Goal: Communication & Community: Answer question/provide support

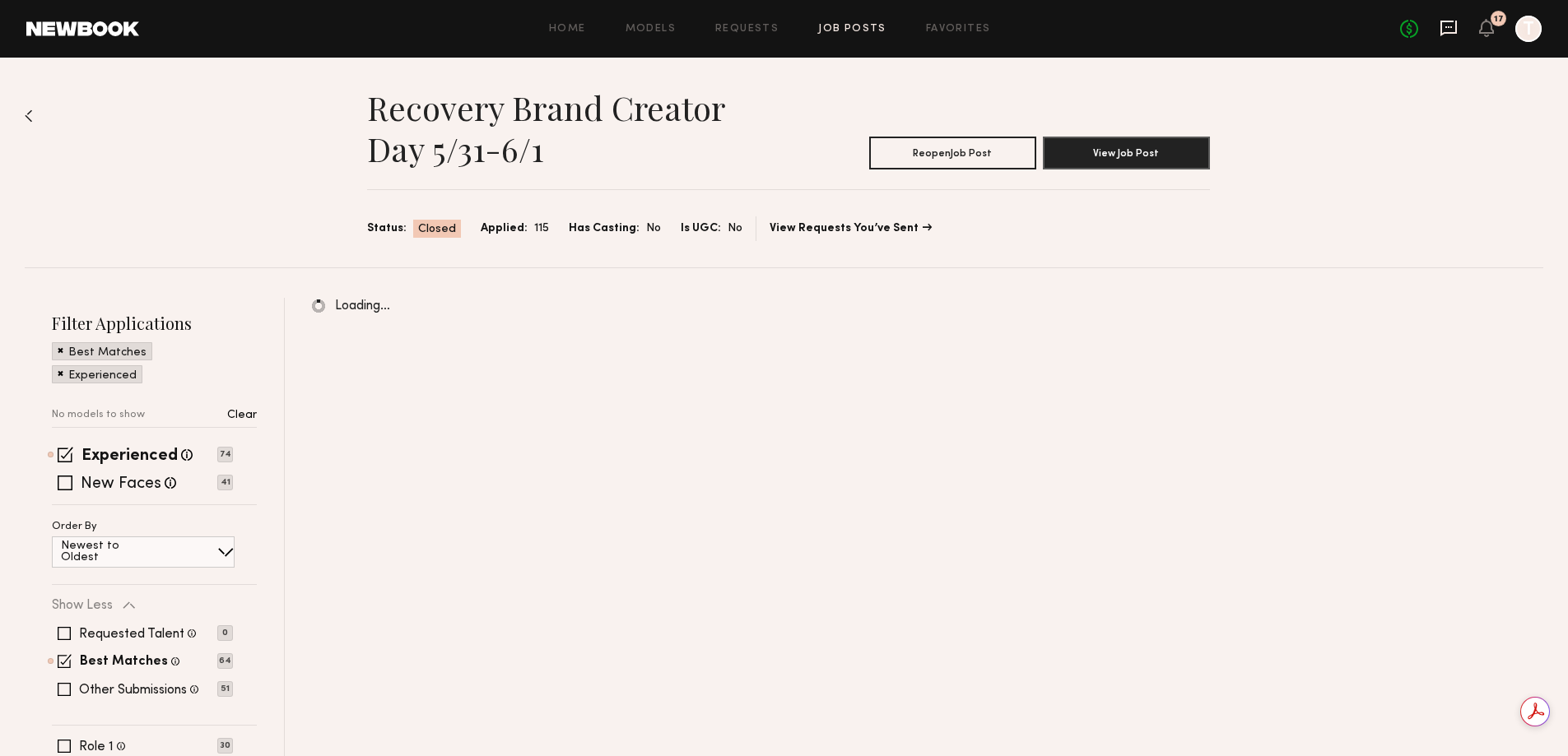
click at [1444, 25] on icon at bounding box center [1449, 29] width 18 height 18
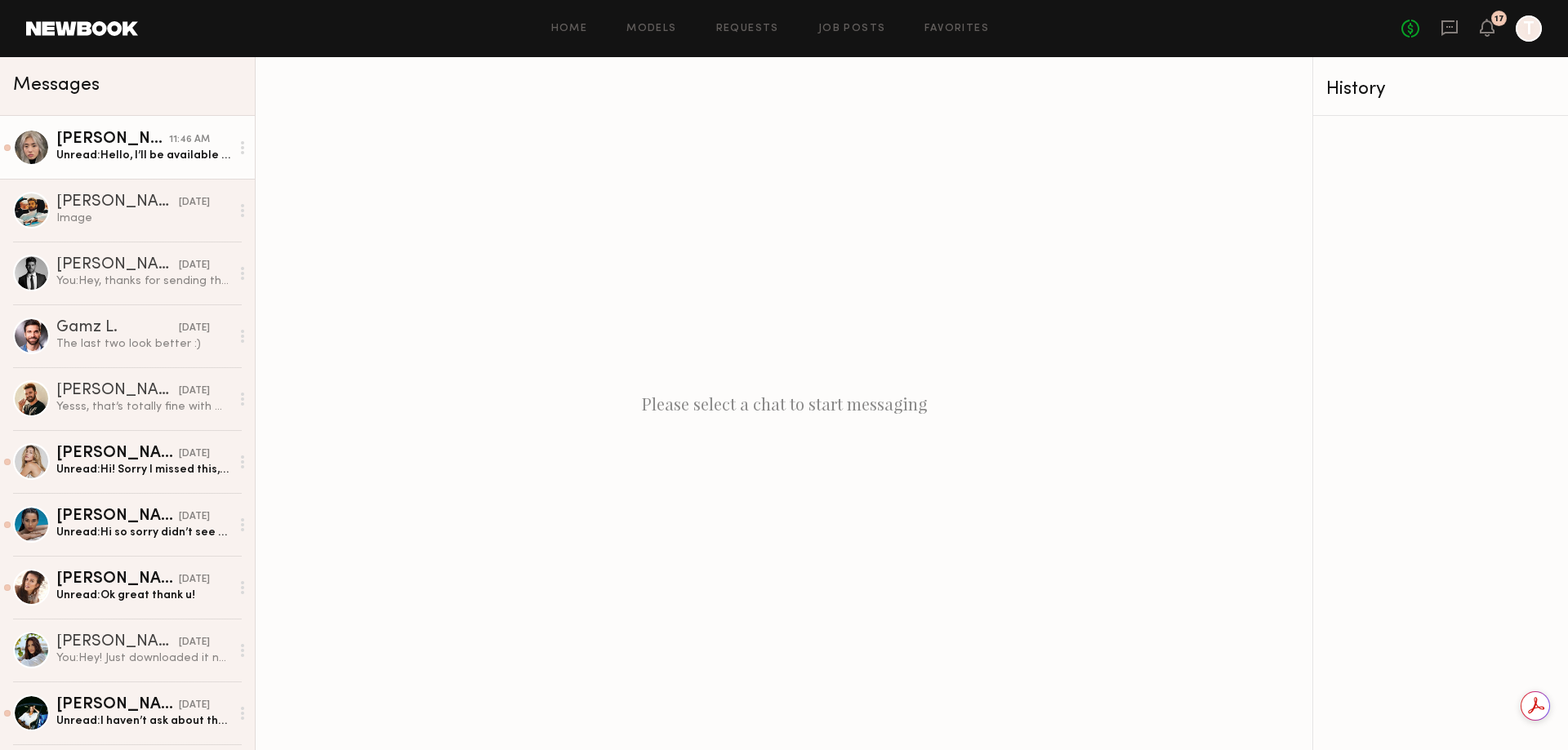
click at [173, 161] on div "Unread: Hello, I’ll be available for this shoot!" at bounding box center [143, 155] width 174 height 16
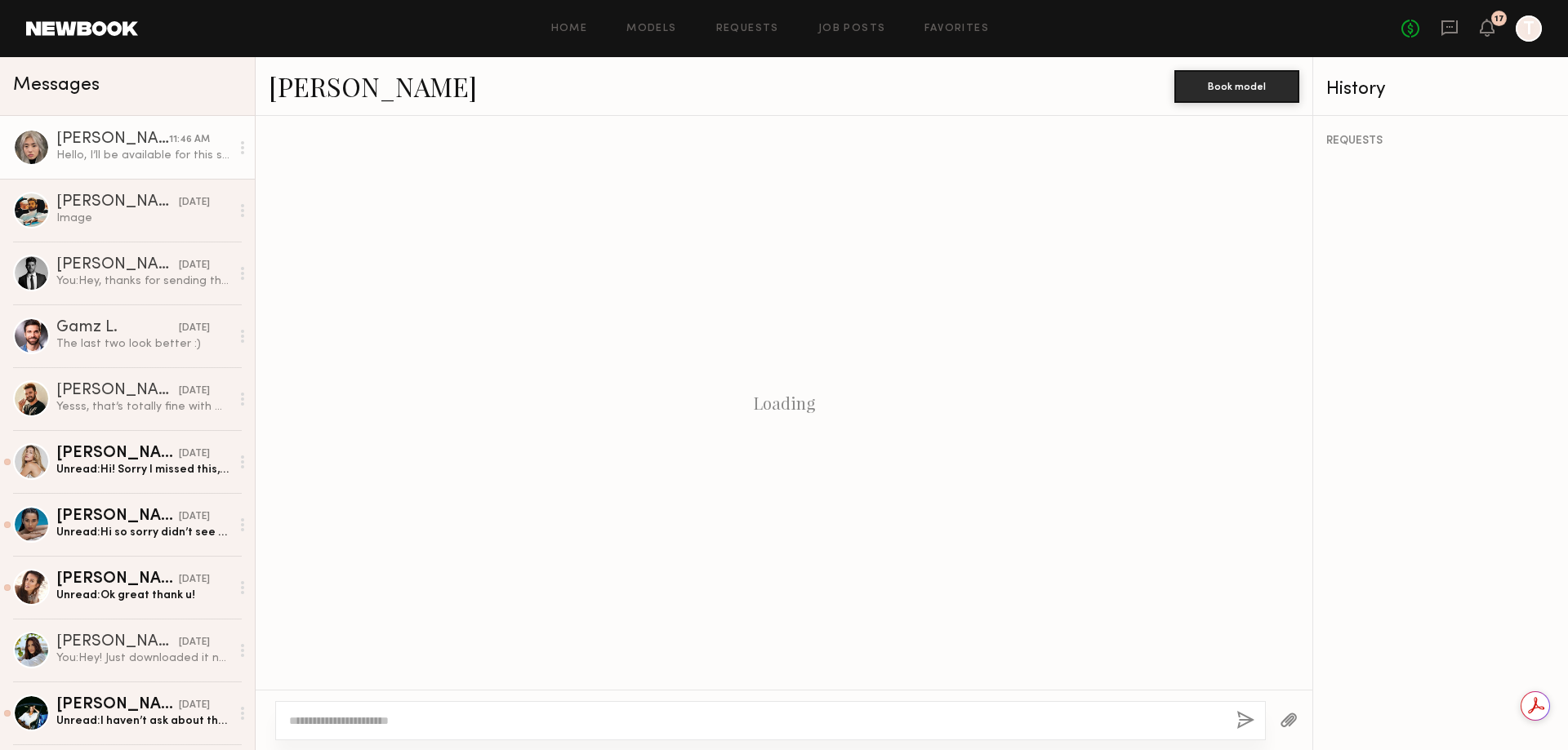
scroll to position [268, 0]
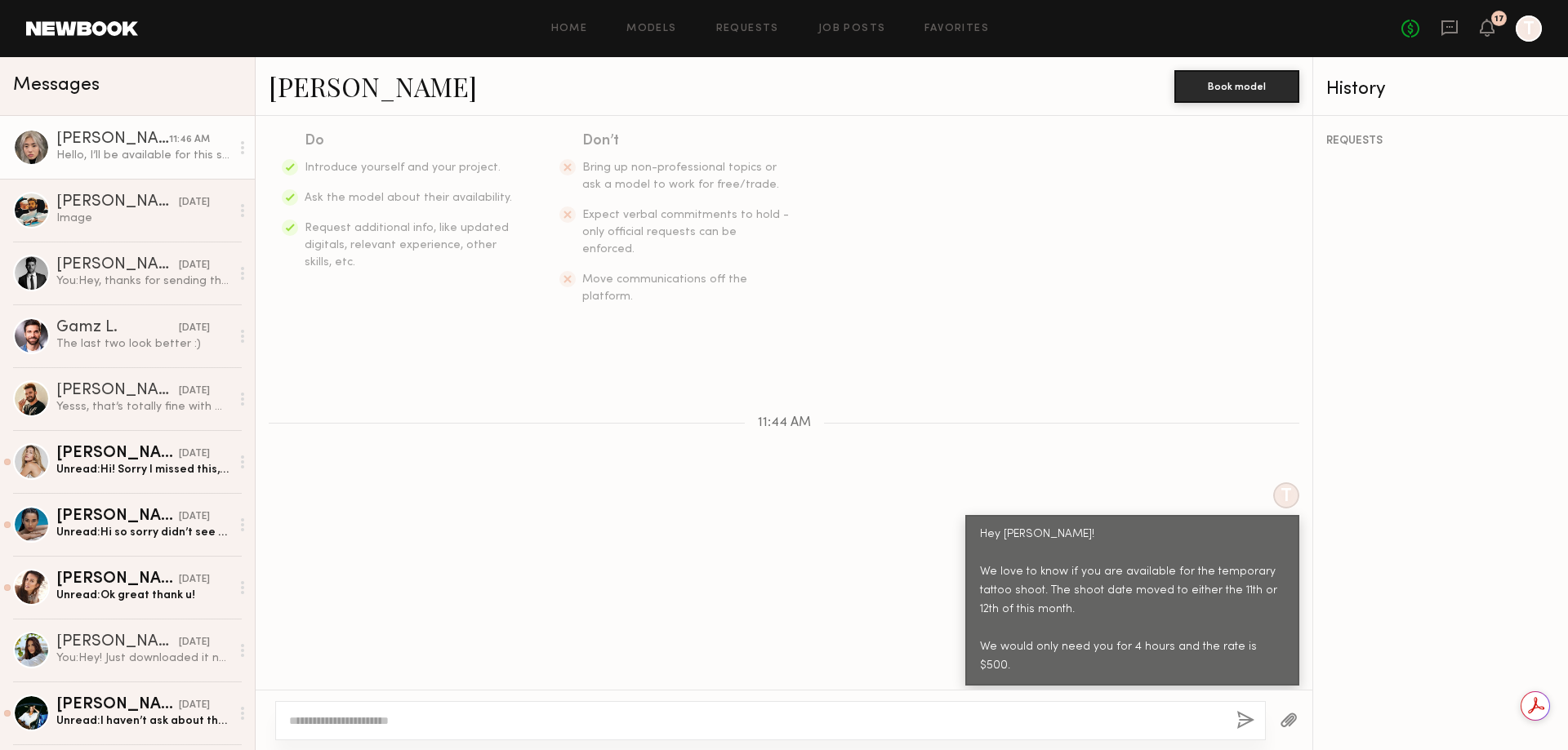
click at [408, 727] on textarea at bounding box center [756, 721] width 934 height 17
type textarea "**********"
click at [1245, 724] on button "button" at bounding box center [1246, 721] width 18 height 21
